Goal: Transaction & Acquisition: Purchase product/service

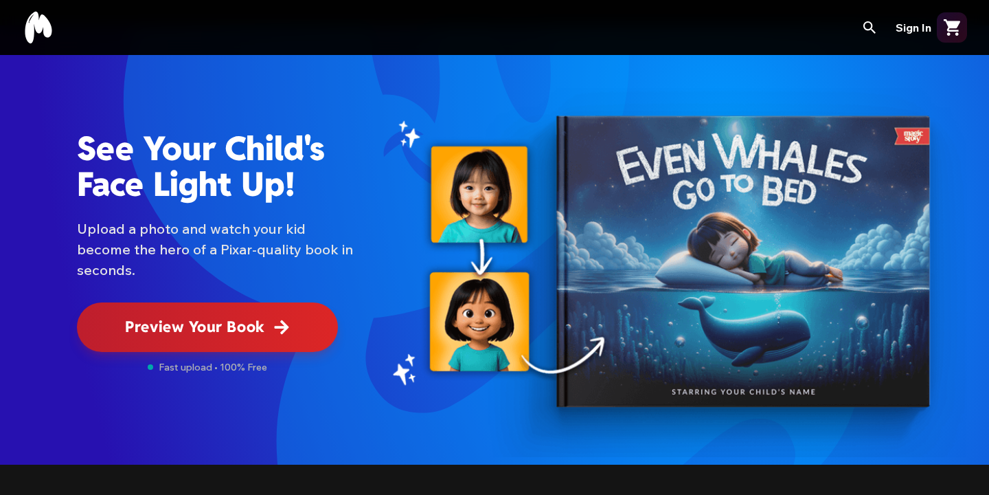
scroll to position [42, 0]
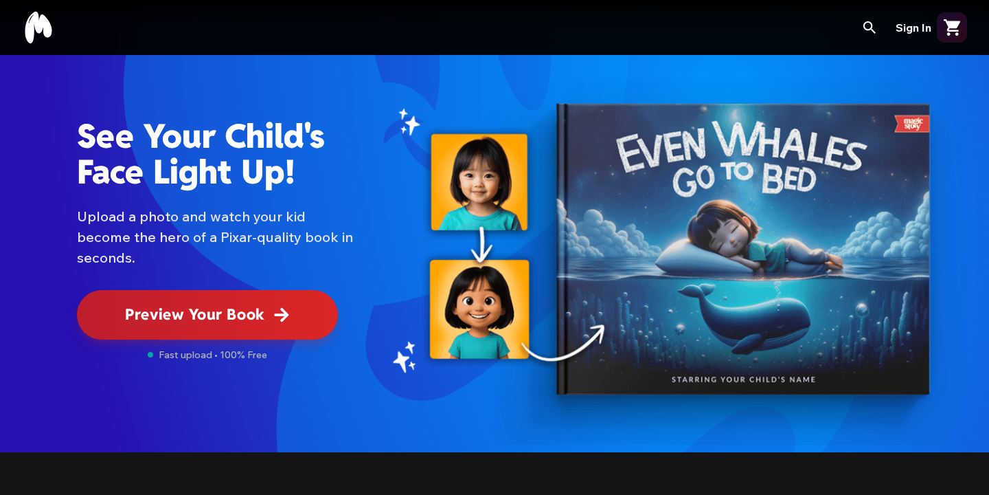
click at [251, 309] on span "Preview Your Book" at bounding box center [194, 314] width 139 height 23
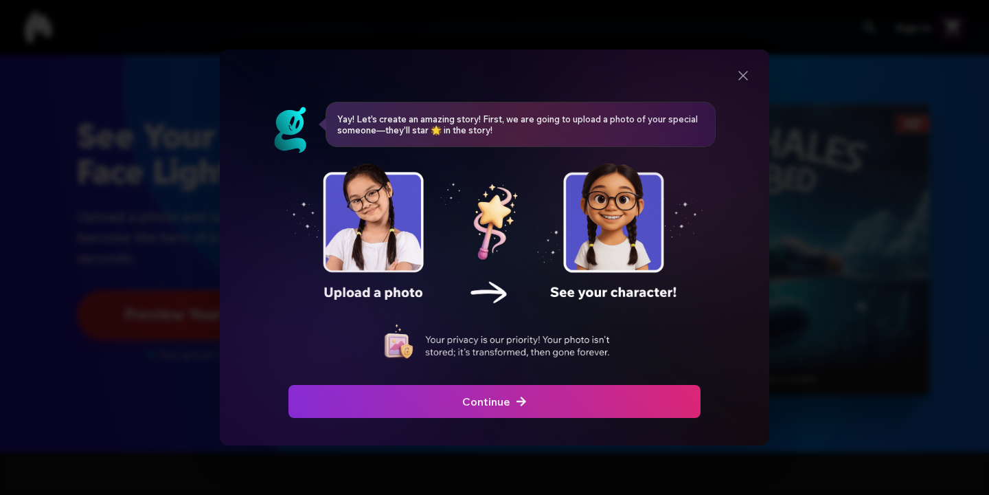
click at [320, 396] on div "button" at bounding box center [109, 401] width 419 height 33
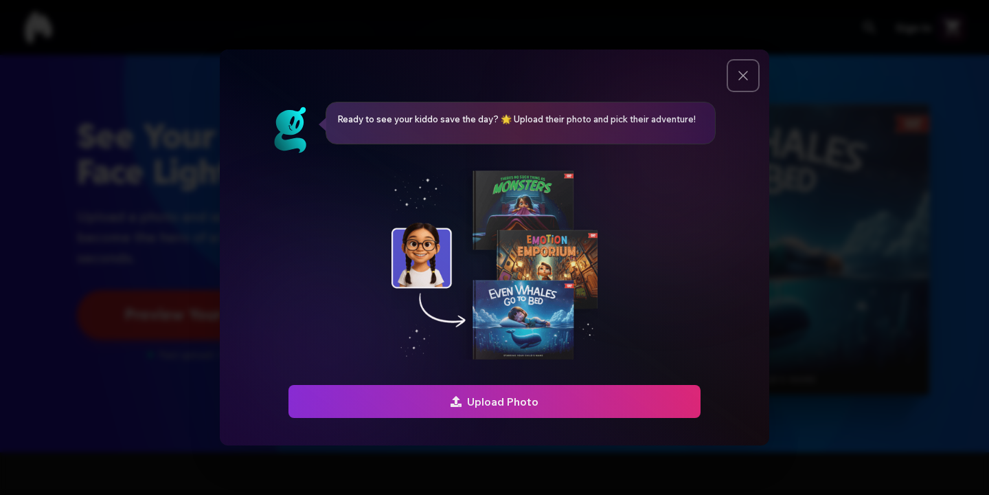
click at [743, 71] on icon "Close" at bounding box center [743, 75] width 16 height 16
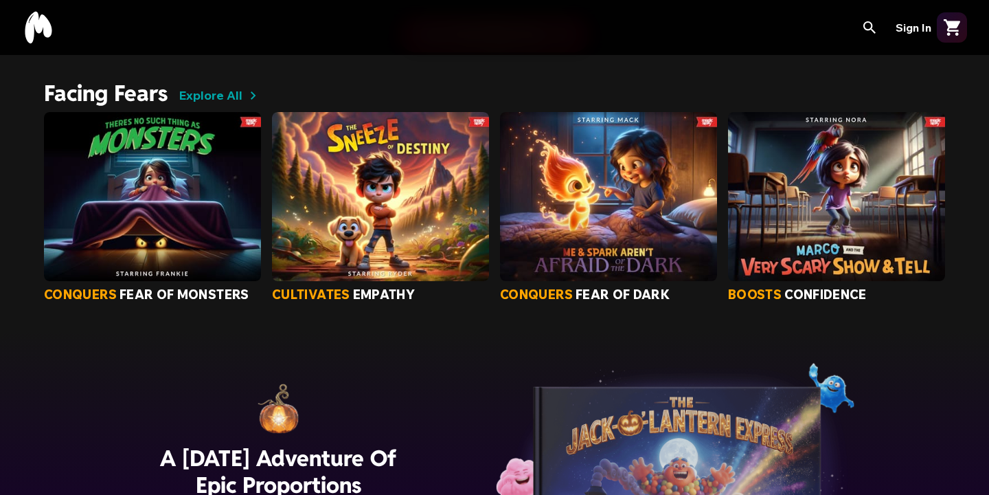
scroll to position [1190, 0]
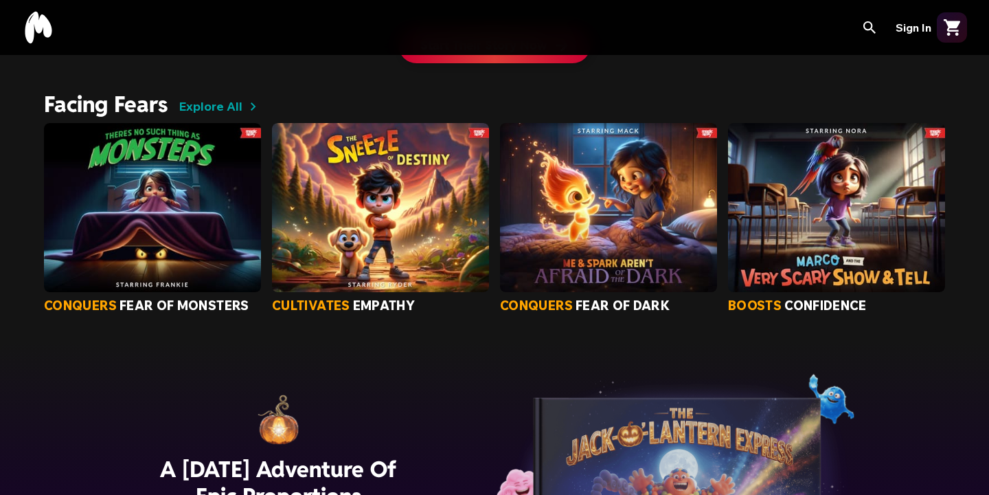
click at [226, 109] on div "conquers fear of monsters cultivates empathy conquers fear of dark boosts confi…" at bounding box center [494, 216] width 989 height 218
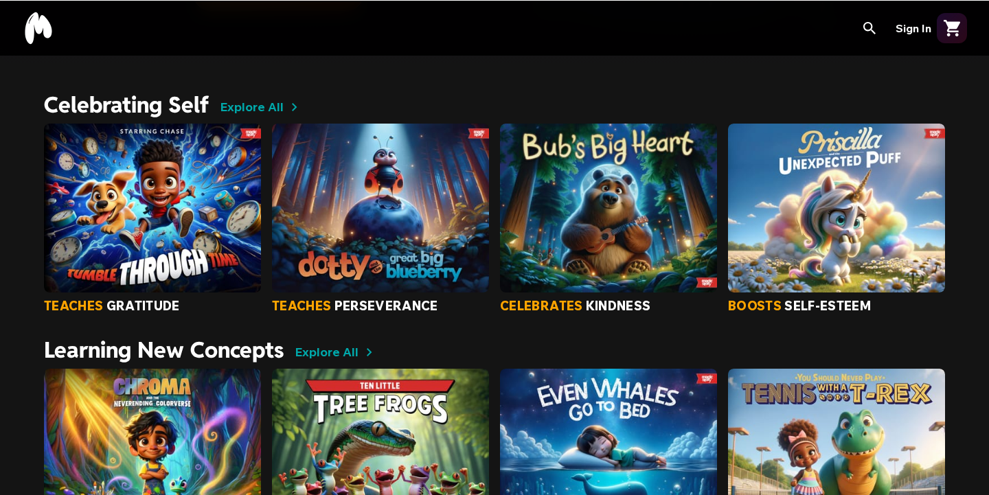
scroll to position [1802, 0]
